Goal: Information Seeking & Learning: Check status

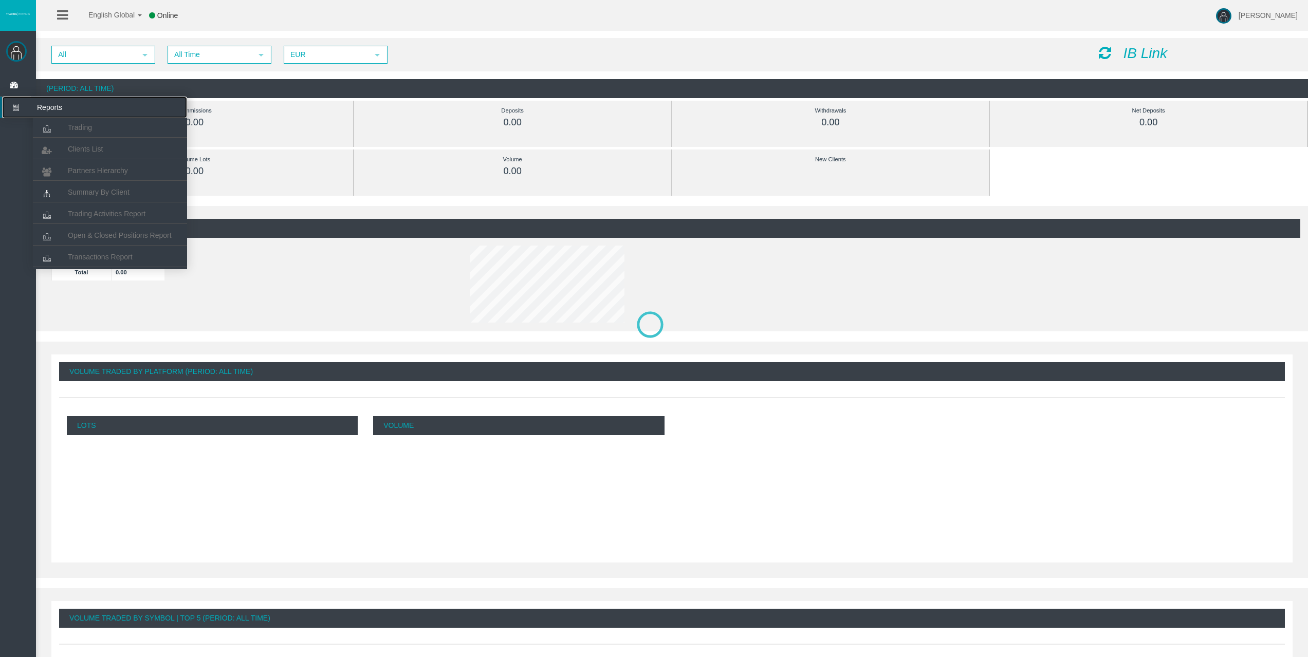
click at [54, 118] on span "Reports" at bounding box center [79, 108] width 101 height 22
click at [58, 124] on icon at bounding box center [46, 129] width 27 height 22
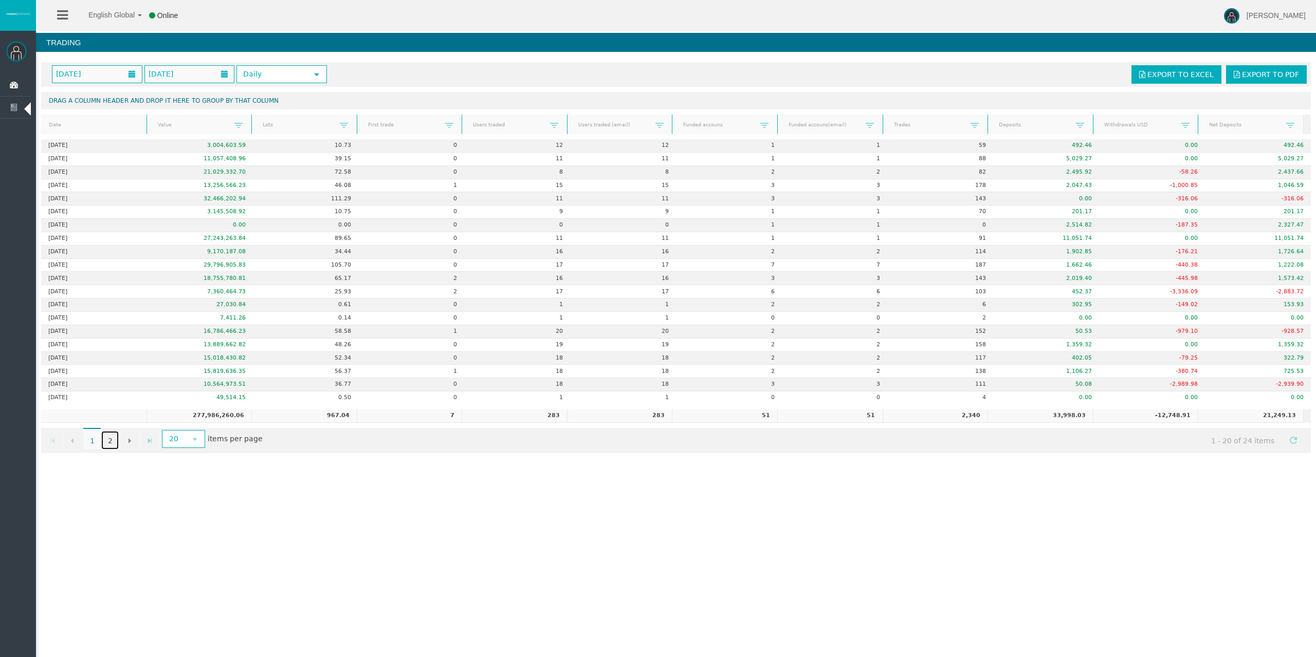
click at [107, 442] on link "2" at bounding box center [109, 440] width 17 height 19
click at [109, 438] on link "2" at bounding box center [109, 440] width 17 height 19
click at [109, 443] on link "2" at bounding box center [109, 440] width 17 height 19
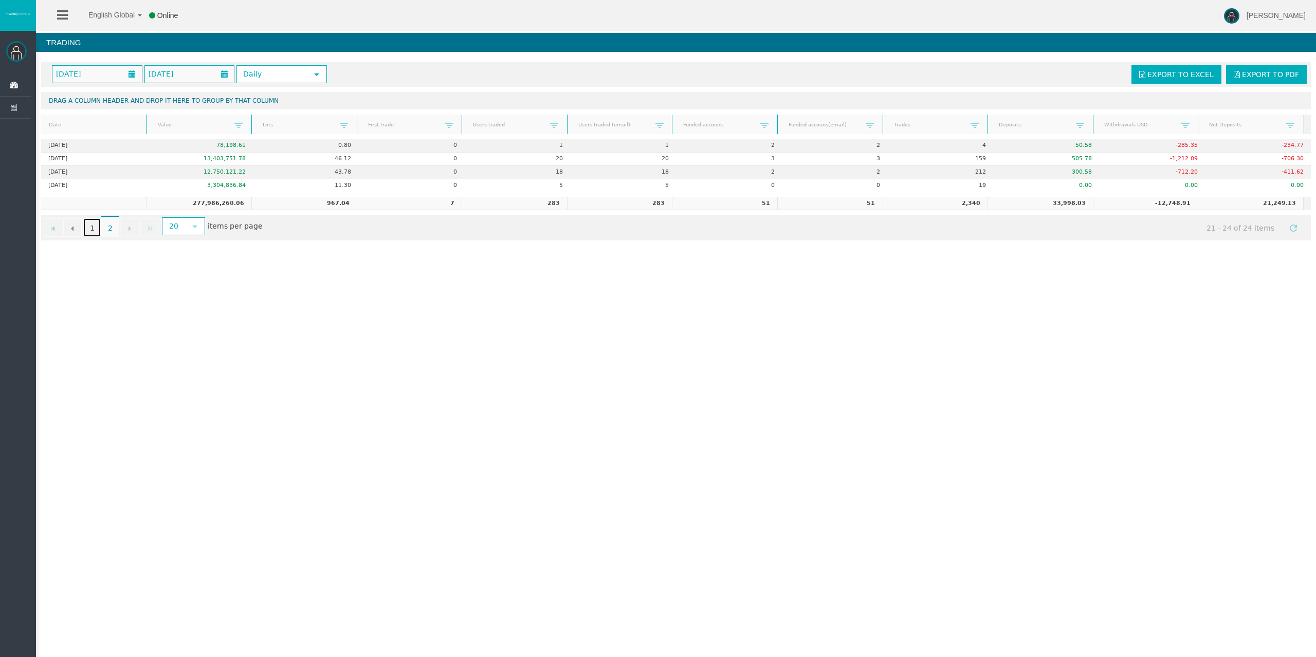
click at [89, 229] on link "1" at bounding box center [91, 227] width 17 height 19
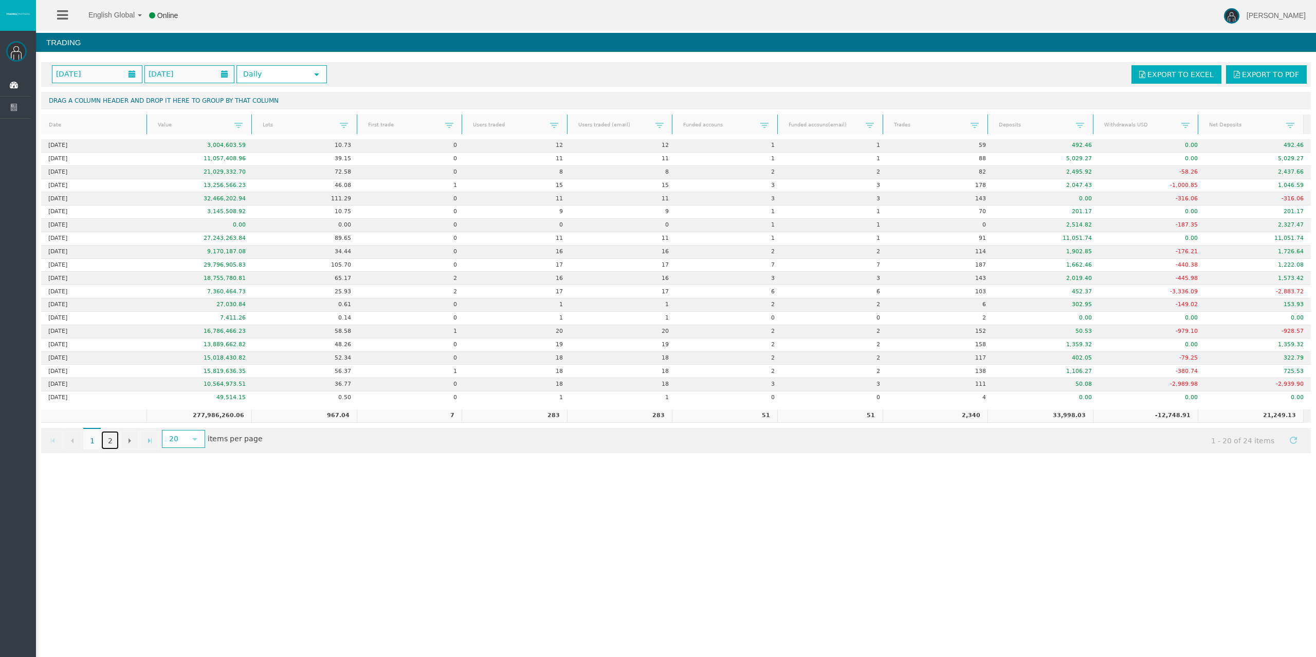
click at [107, 439] on link "2" at bounding box center [109, 440] width 17 height 19
click at [112, 442] on link "2" at bounding box center [109, 440] width 17 height 19
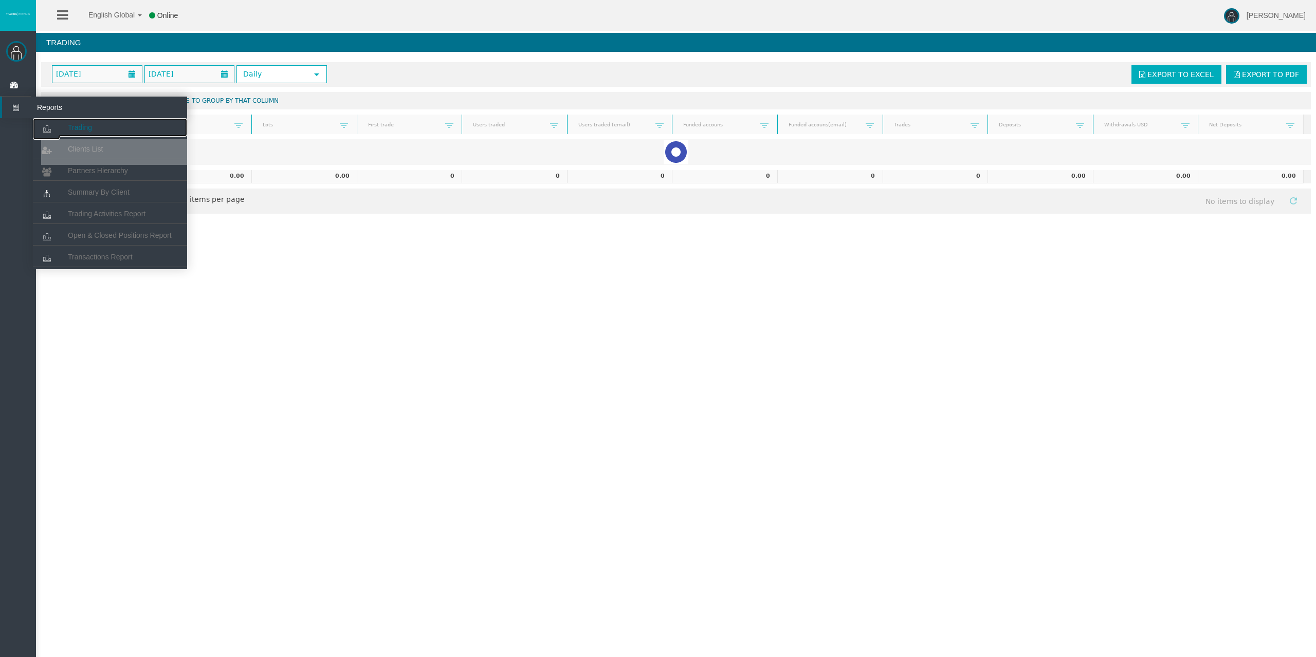
click at [59, 133] on icon at bounding box center [46, 129] width 27 height 22
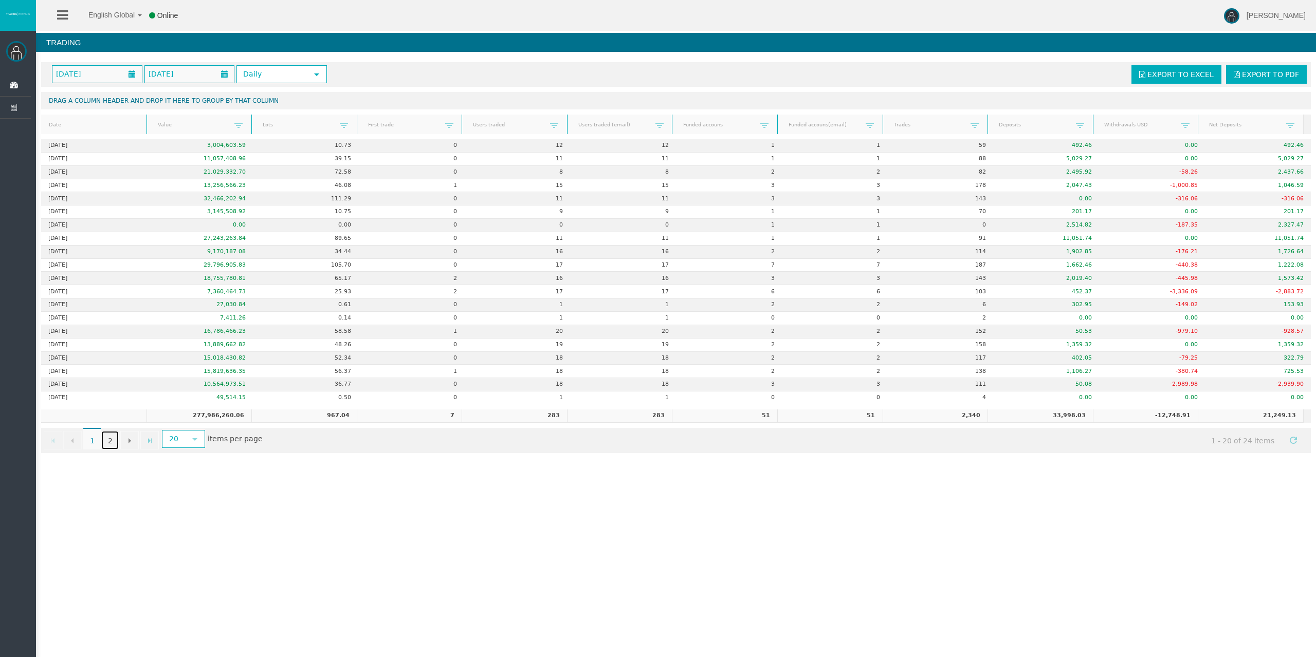
click at [115, 444] on link "2" at bounding box center [109, 440] width 17 height 19
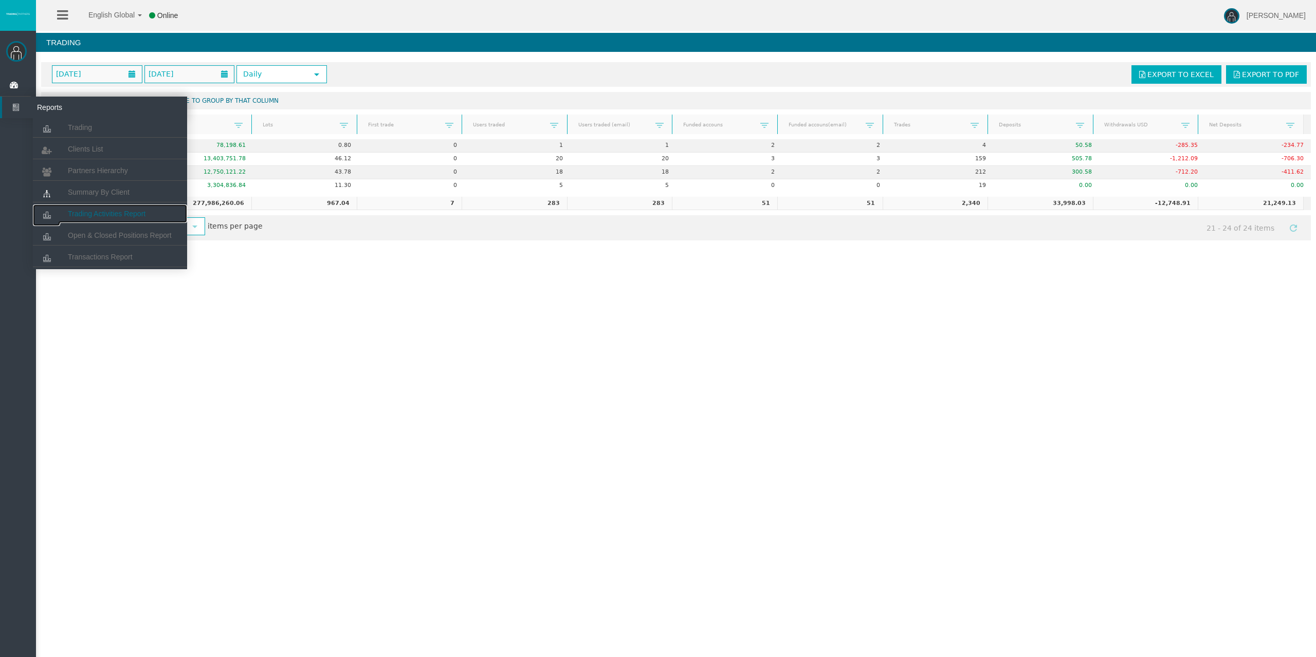
click at [125, 210] on span "Trading Activities Report" at bounding box center [107, 214] width 78 height 8
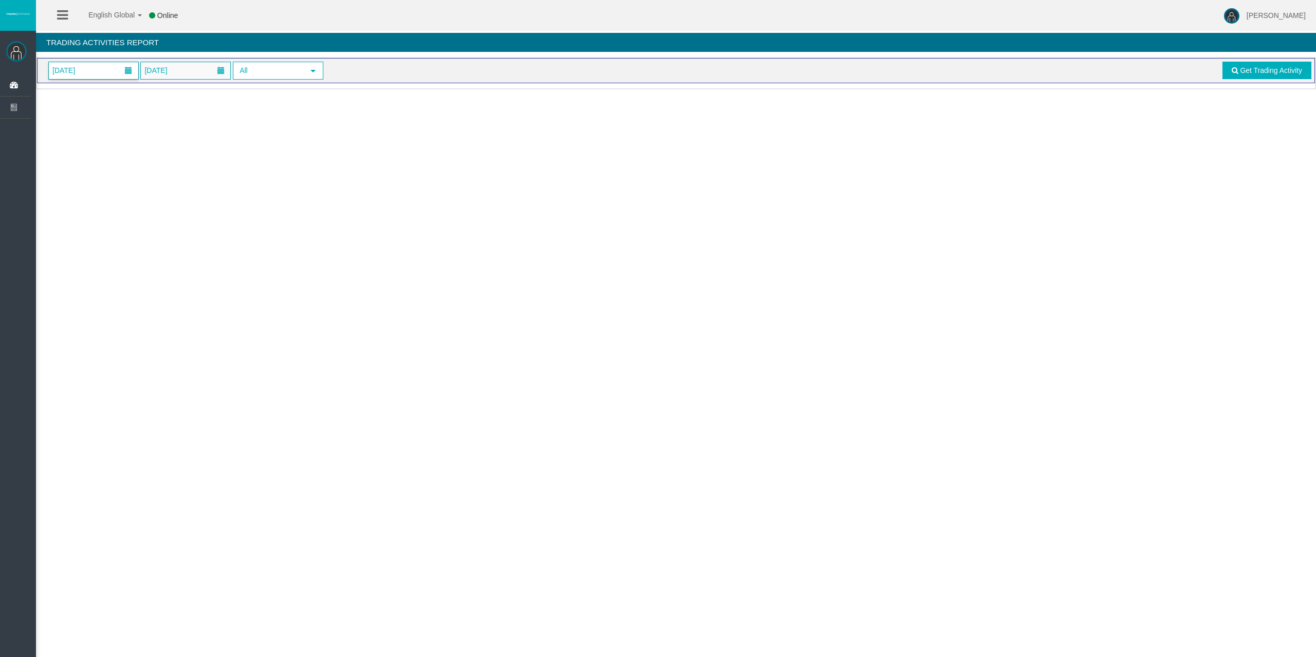
click at [104, 69] on span "01/08/2025" at bounding box center [93, 70] width 89 height 17
click at [122, 215] on link "27" at bounding box center [117, 209] width 19 height 19
click at [1252, 67] on span "Get Trading Activity" at bounding box center [1271, 70] width 62 height 8
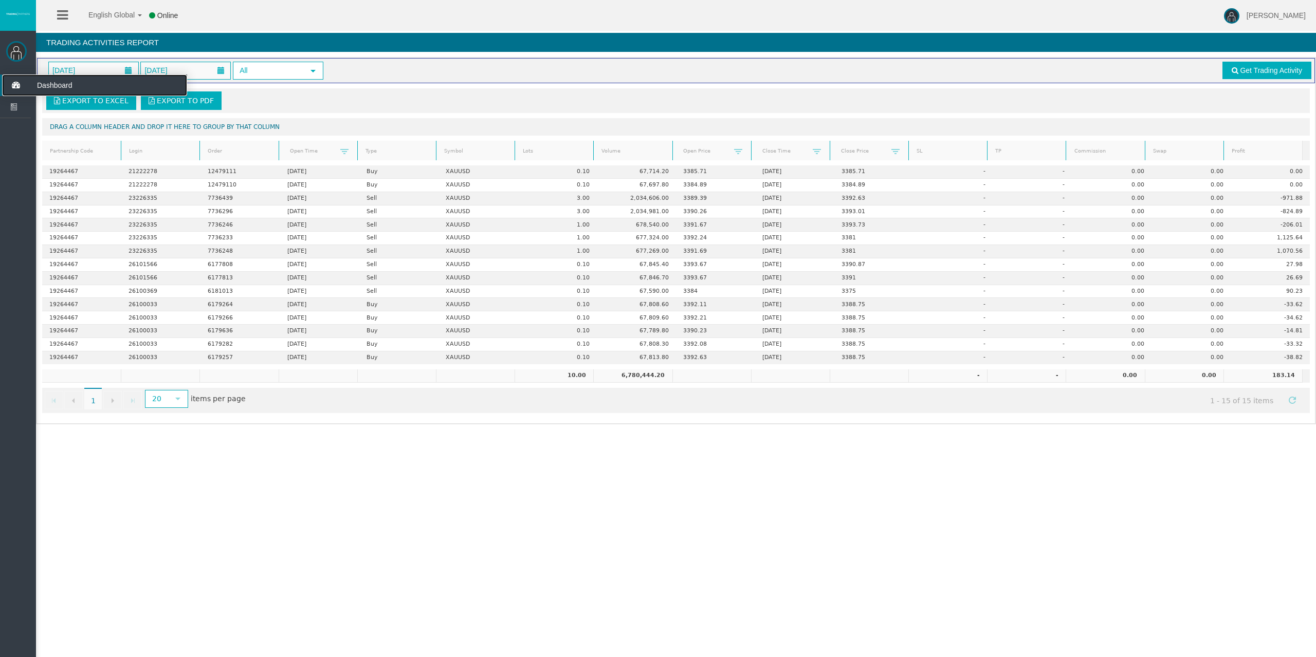
click at [20, 76] on icon at bounding box center [15, 86] width 27 height 22
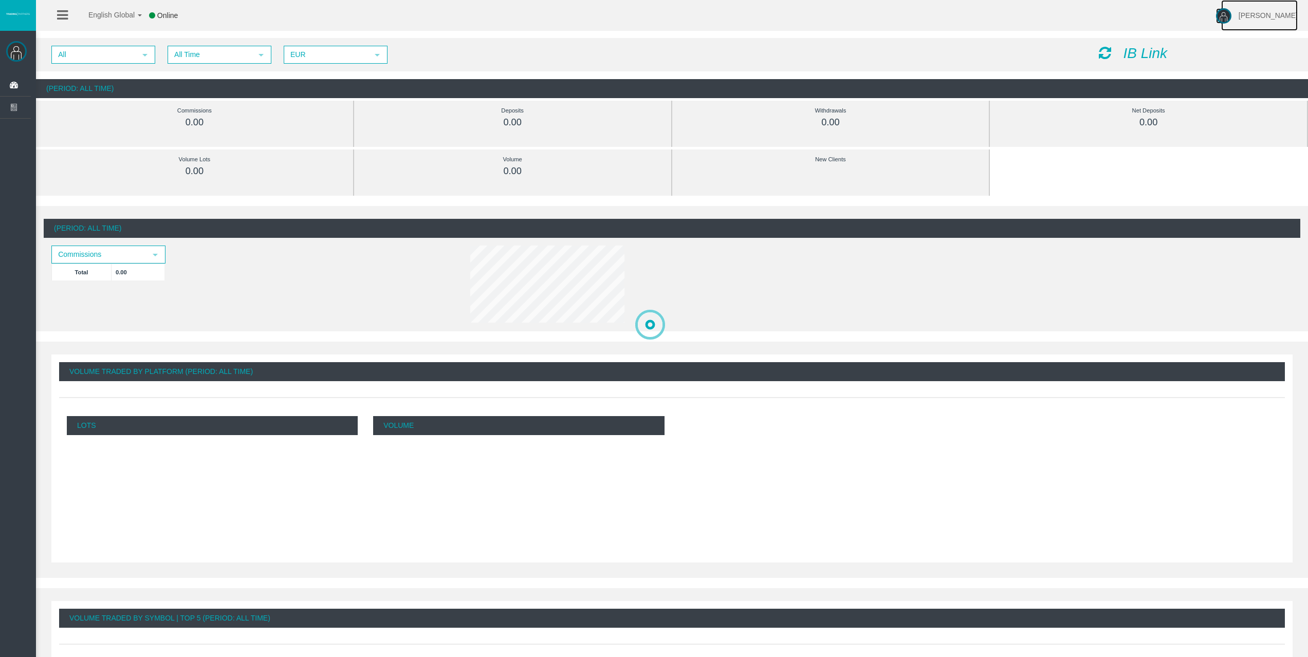
click at [1241, 19] on span "[PERSON_NAME]" at bounding box center [1268, 15] width 59 height 8
click at [1239, 60] on span "Log Out" at bounding box center [1251, 57] width 26 height 8
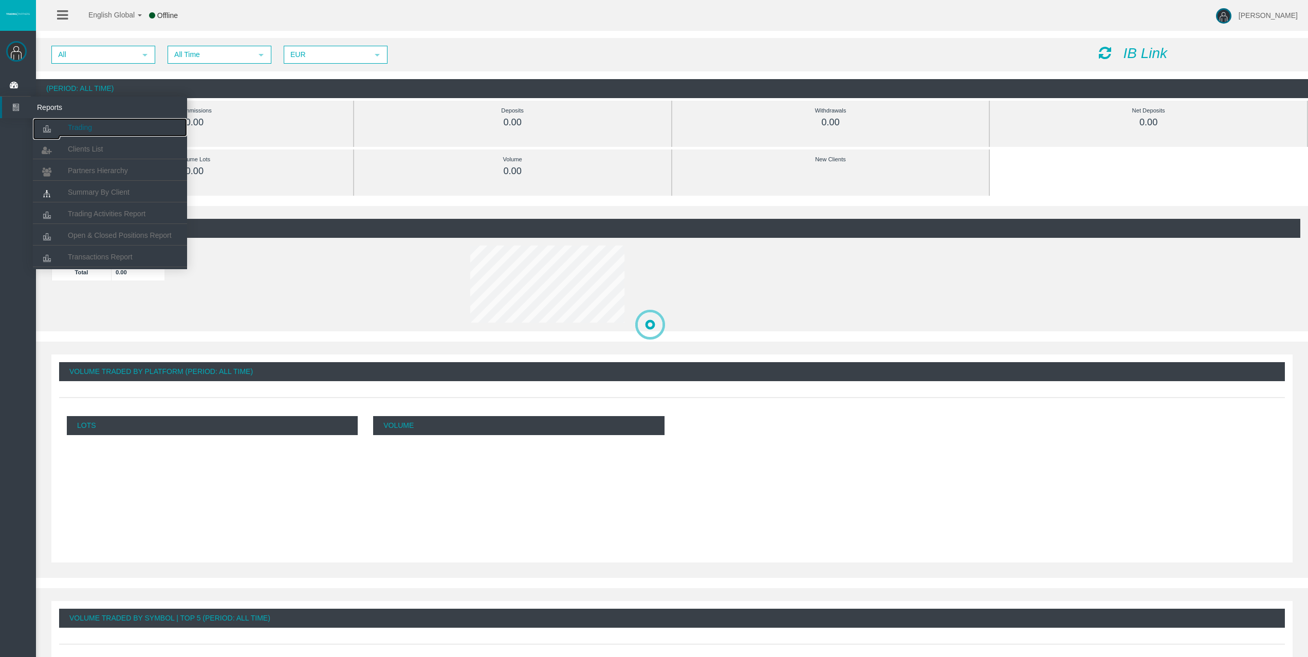
click at [56, 122] on icon at bounding box center [46, 129] width 27 height 22
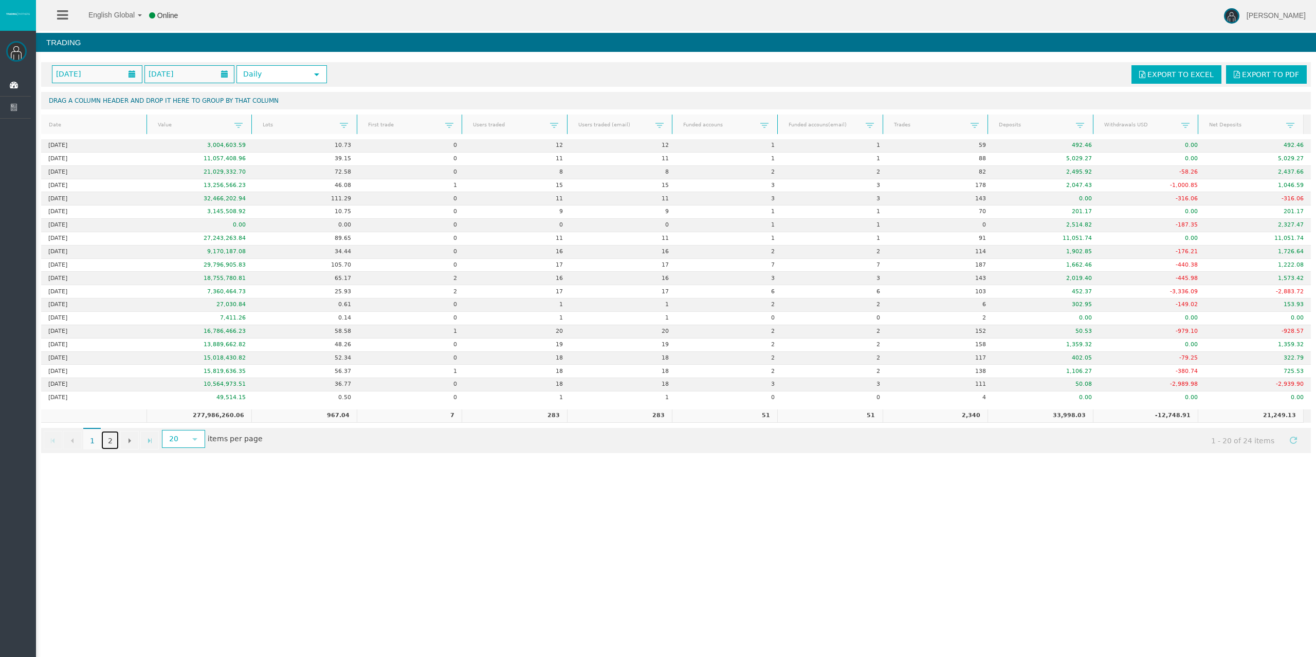
click at [108, 439] on link "2" at bounding box center [109, 440] width 17 height 19
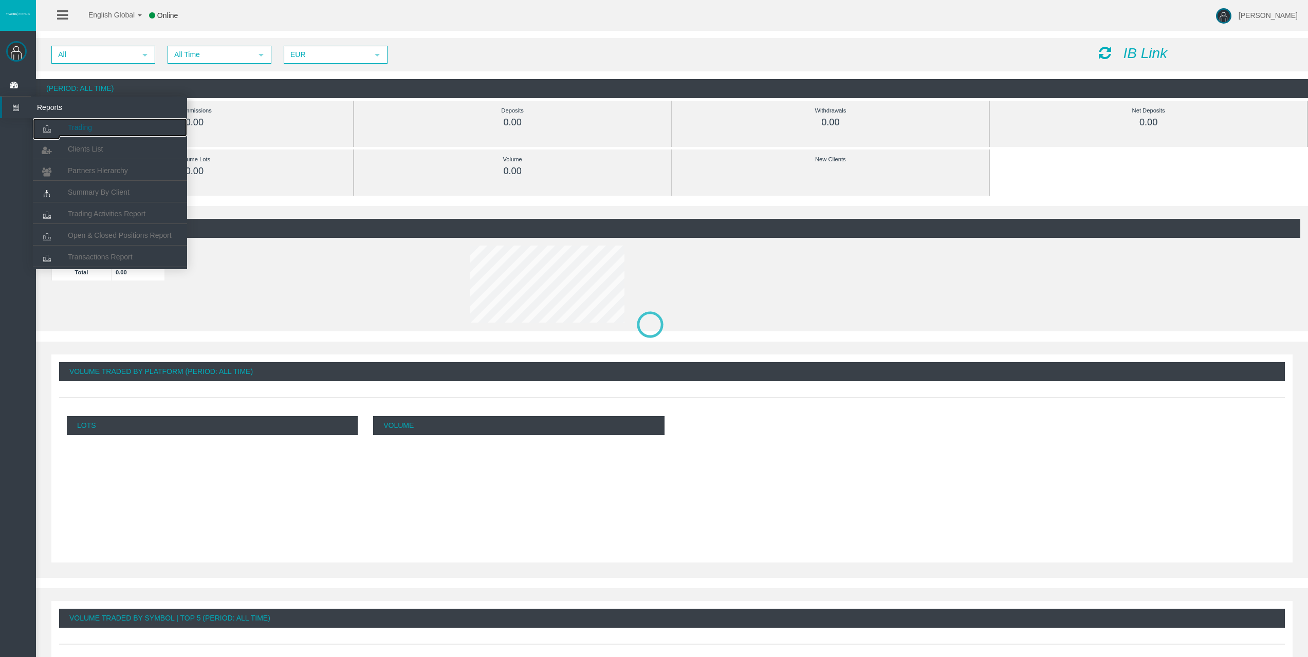
click at [71, 124] on span "Trading" at bounding box center [80, 127] width 24 height 8
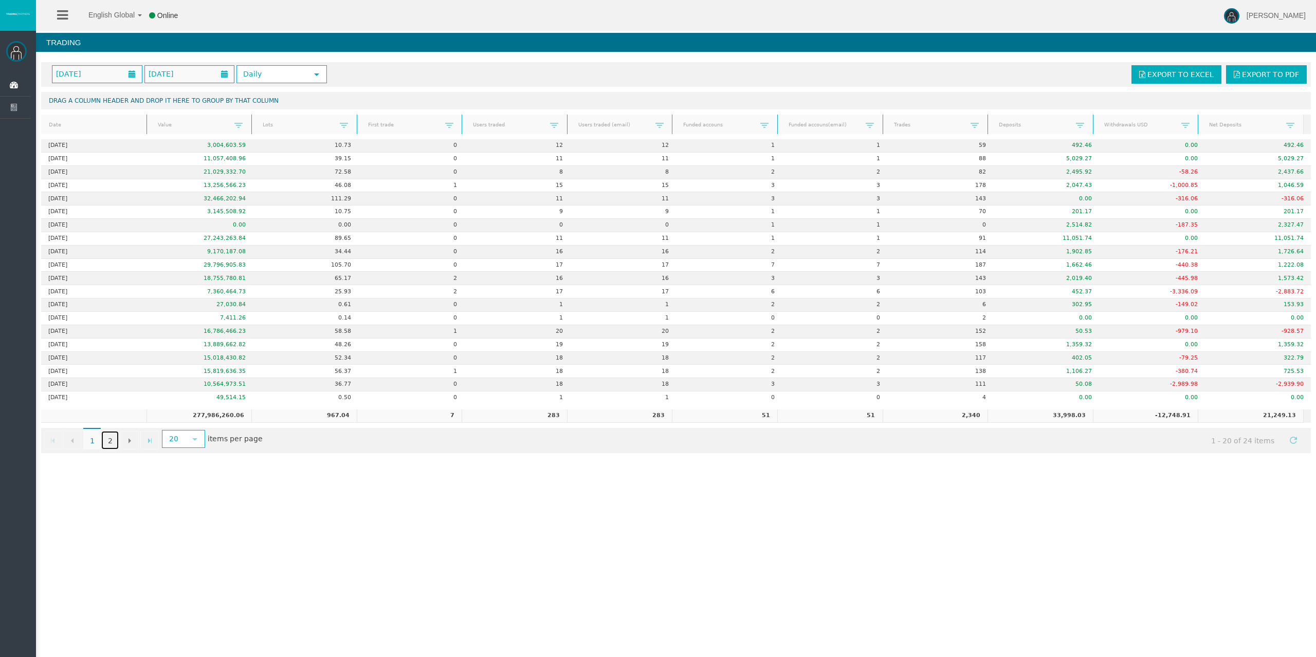
click at [106, 439] on link "2" at bounding box center [109, 440] width 17 height 19
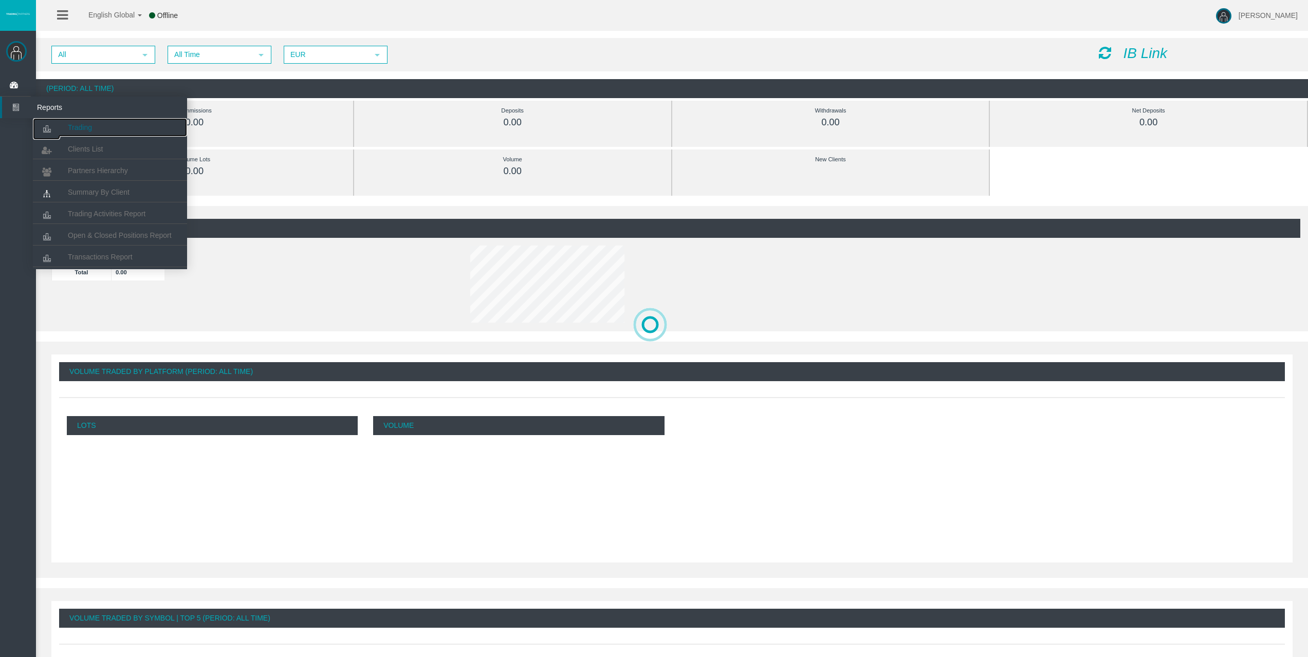
click at [91, 129] on span "Trading" at bounding box center [80, 127] width 24 height 8
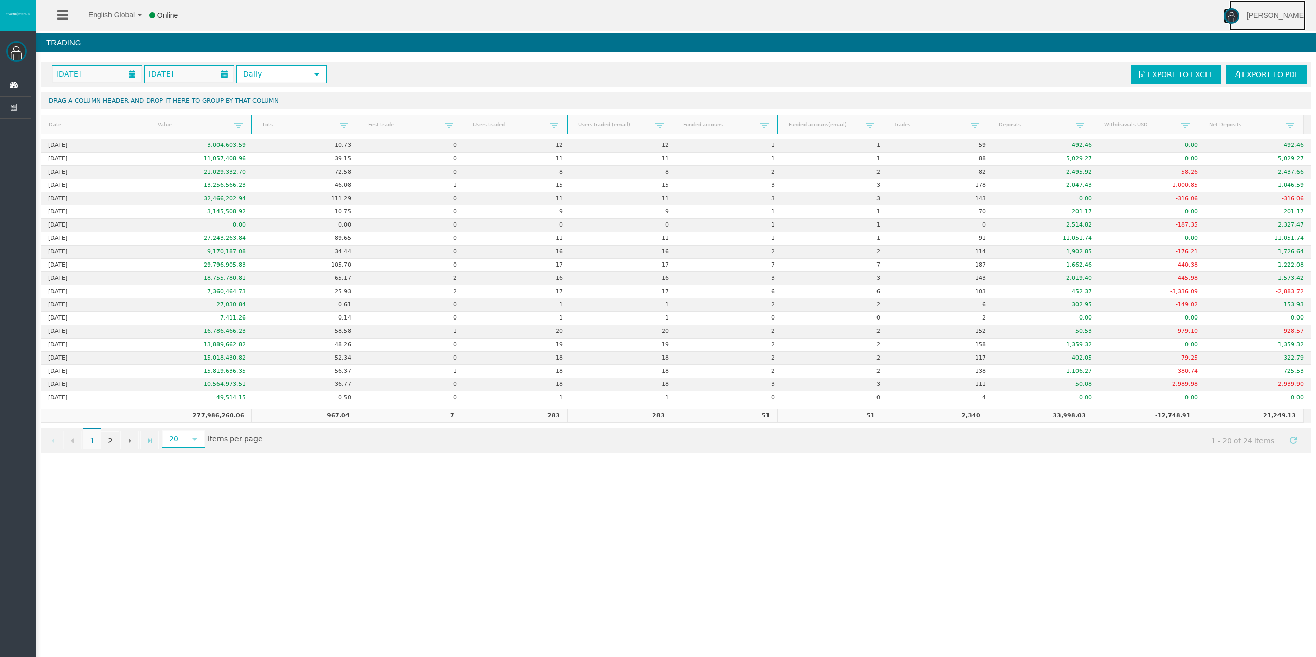
click at [1246, 11] on link "[PERSON_NAME]" at bounding box center [1267, 15] width 77 height 31
click at [1134, 17] on div "English Global 简体中文 English Global 日本語 한국어 Online Rafael Pacheco Montes Help Lo…" at bounding box center [658, 15] width 1316 height 31
click at [107, 439] on link "2" at bounding box center [109, 440] width 17 height 19
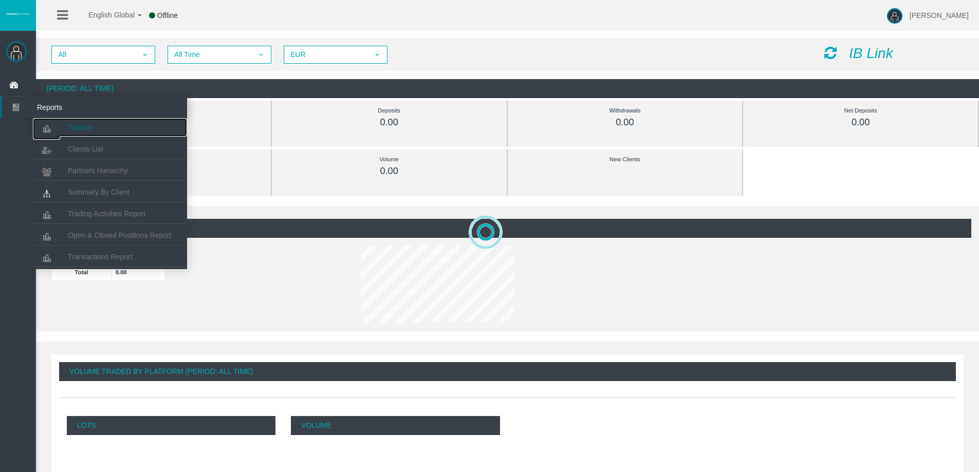
click at [99, 125] on link "Trading" at bounding box center [110, 127] width 154 height 19
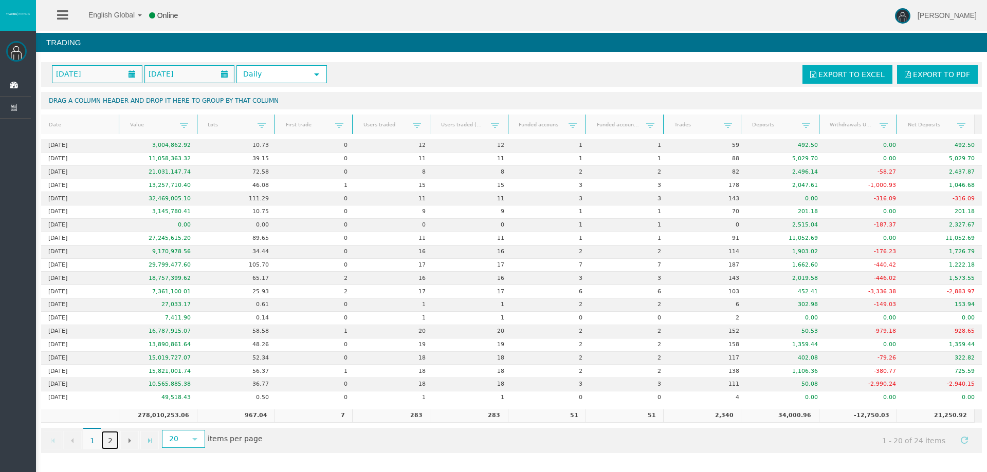
click at [114, 442] on link "2" at bounding box center [109, 440] width 17 height 19
